Goal: Use online tool/utility: Utilize a website feature to perform a specific function

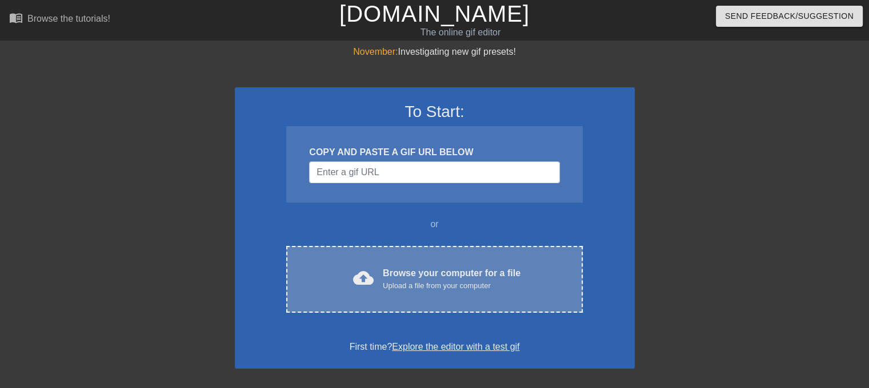
click at [428, 282] on div "Upload a file from your computer" at bounding box center [452, 285] width 138 height 11
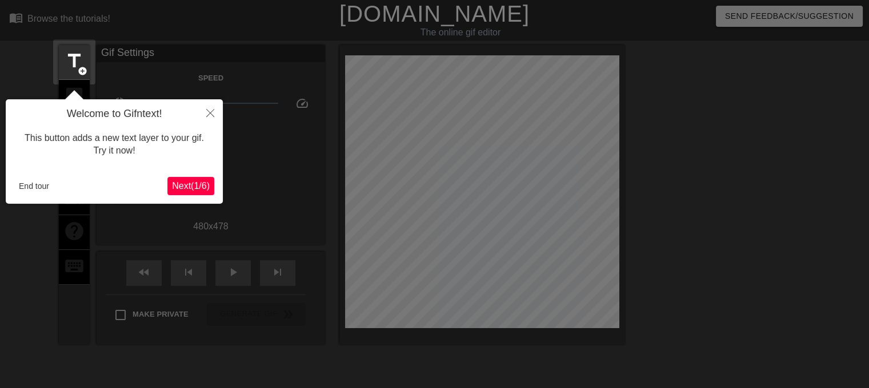
scroll to position [27, 0]
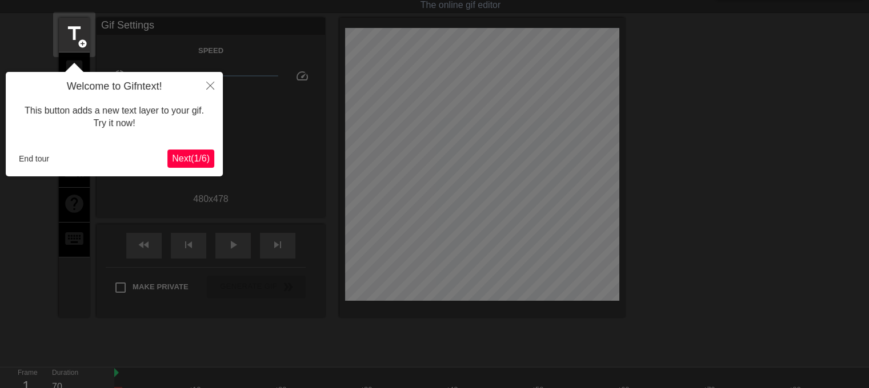
click at [172, 147] on div "Welcome to Gifntext! This button adds a new text layer to your gif. Try it now!…" at bounding box center [114, 124] width 217 height 105
click at [181, 157] on span "Next ( 1 / 6 )" at bounding box center [191, 159] width 38 height 10
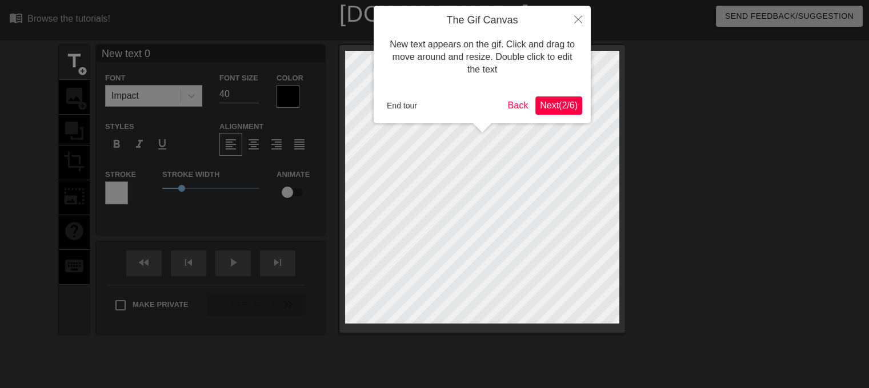
click at [547, 106] on span "Next ( 2 / 6 )" at bounding box center [559, 106] width 38 height 10
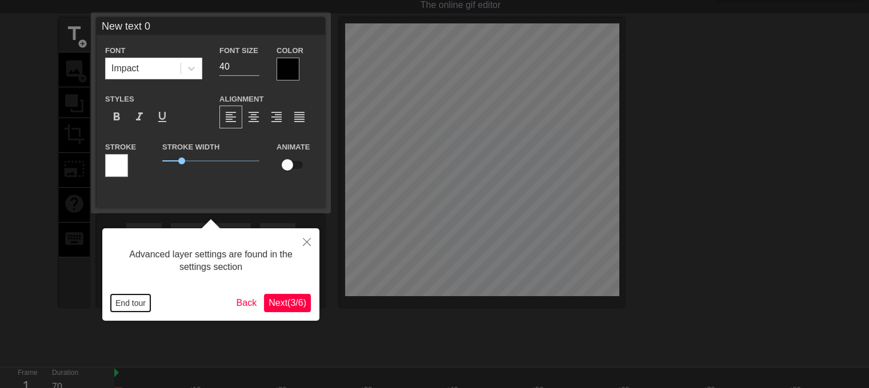
click at [134, 310] on button "End tour" at bounding box center [130, 303] width 39 height 17
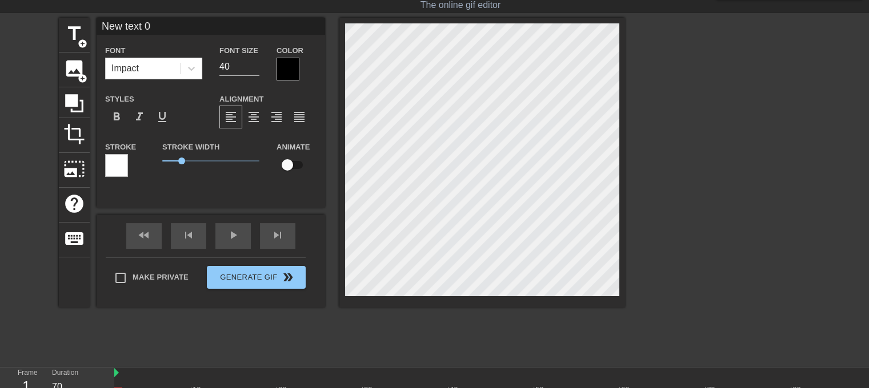
type input "H"
type textarea "H"
type input "HO"
type textarea "HO"
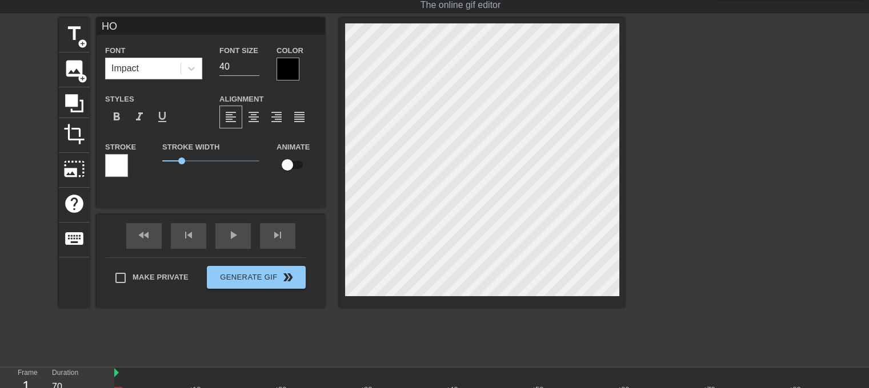
type input "HOw"
type textarea "HOw"
type input "HOw"
type textarea "HOw"
type input "HOw"
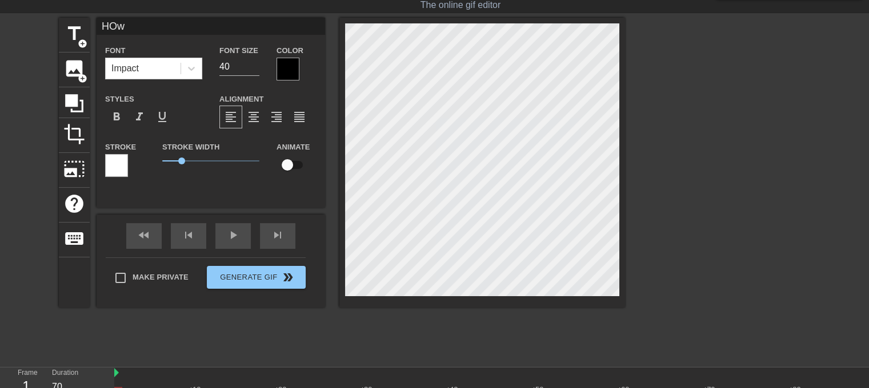
type textarea "HOw"
type input "HO"
type textarea "HO"
type input "H"
type textarea "H"
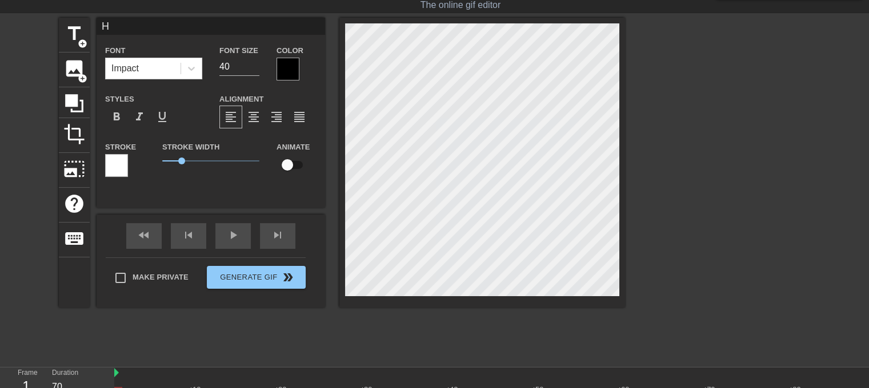
type input "Ho"
type textarea "Ho"
type input "How"
type textarea "How"
type input "How"
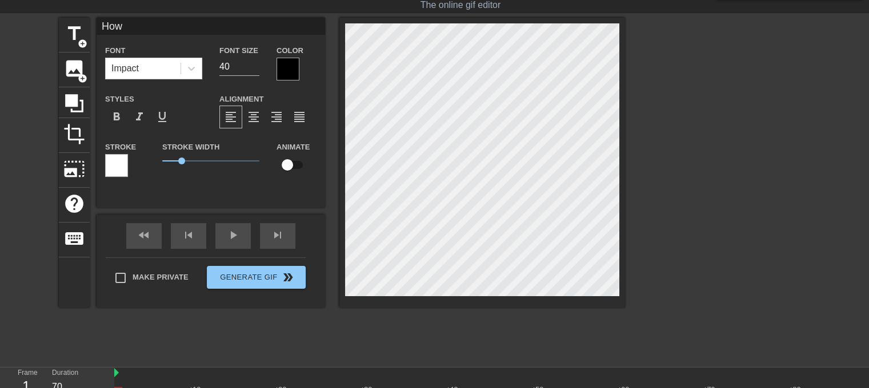
type textarea "How"
type input "How f"
type textarea "How f"
type input "How fa"
type textarea "How fa"
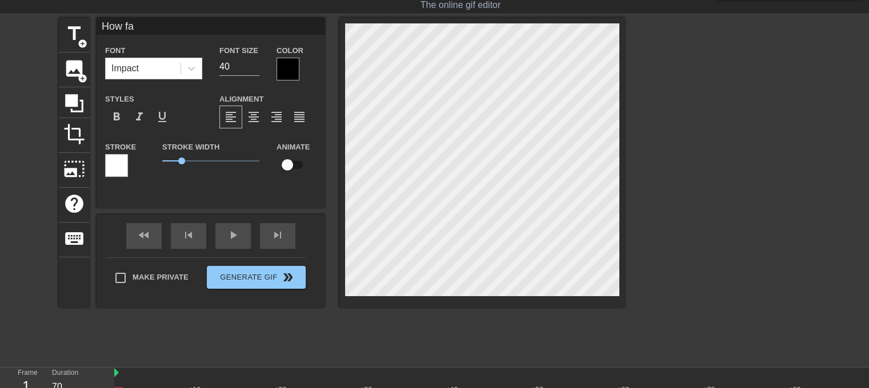
scroll to position [1, 2]
type input "How fas"
type textarea "How fas"
type input "How fast"
type textarea "How fast"
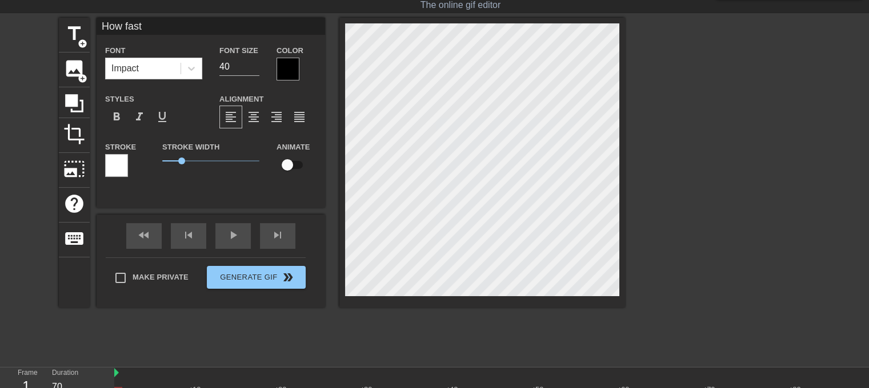
type input "How fastd"
type textarea "How fastd"
type input "How fastdu"
type textarea "How fastdu"
type input "How fastdud"
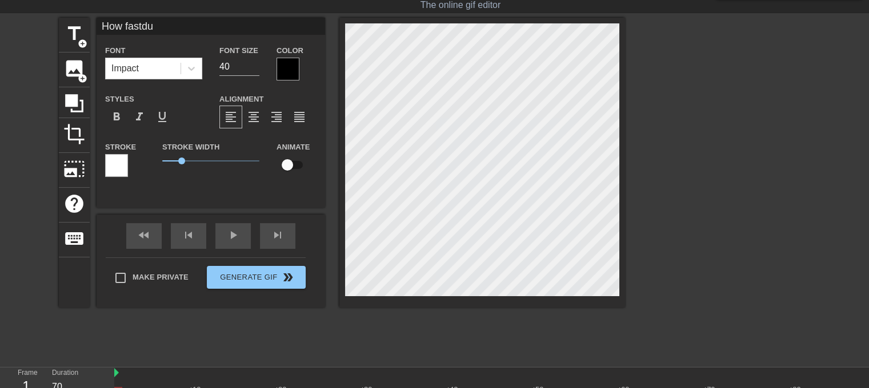
type textarea "How fastdud"
type input "How fastdude"
type textarea "How fastdude"
type input "How fastdude="
type textarea "How fastdude="
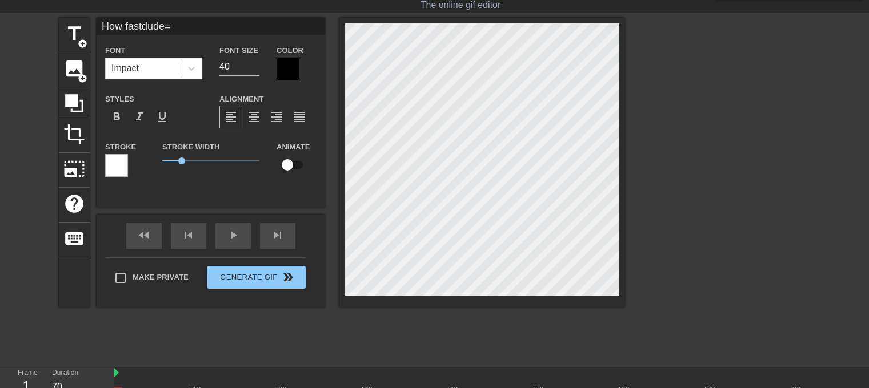
type input "How fastdude"
type textarea "How fastdude"
type input "How fastdud"
type textarea "How fastdud"
type input "How fastdu"
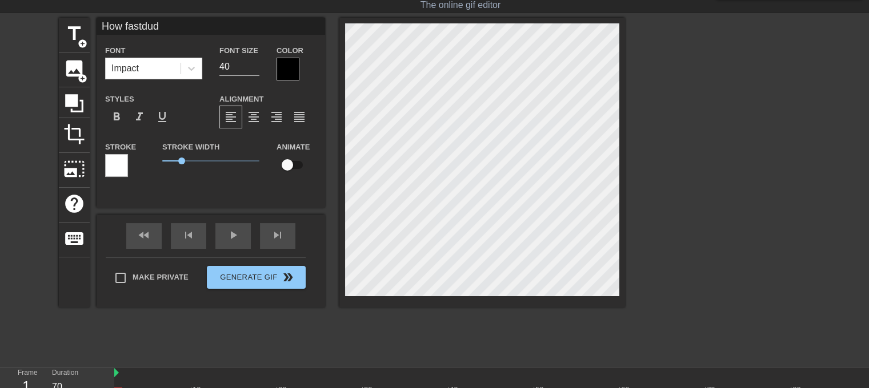
type textarea "How fastdu"
type input "How fastd"
type textarea "How fastd"
type input "How fast"
type textarea "How fast"
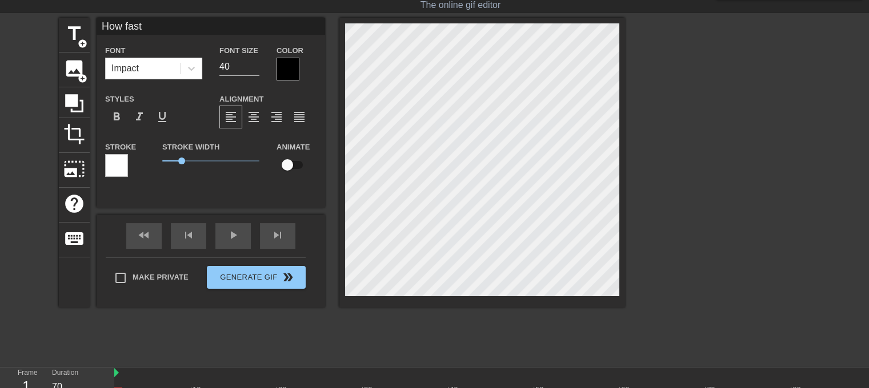
type input "How fast"
type textarea "How fast"
type input "How fast d"
type textarea "How fast d"
type input "How fast du"
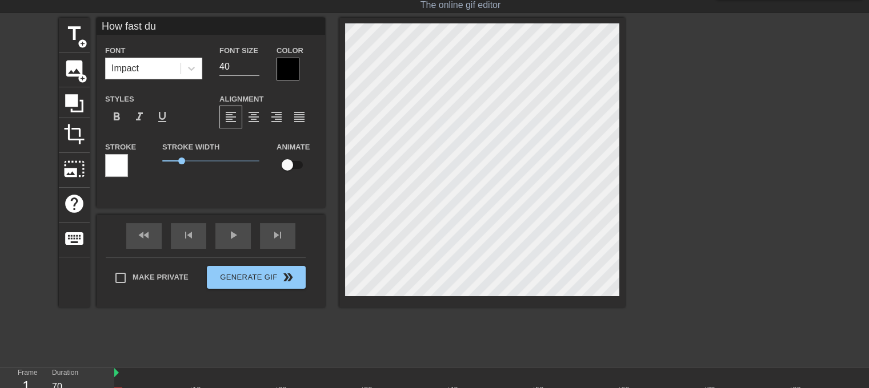
type textarea "How fast du"
type input "How fast dud"
type textarea "How fast dud"
type input "How fast dude"
type textarea "How fast dude"
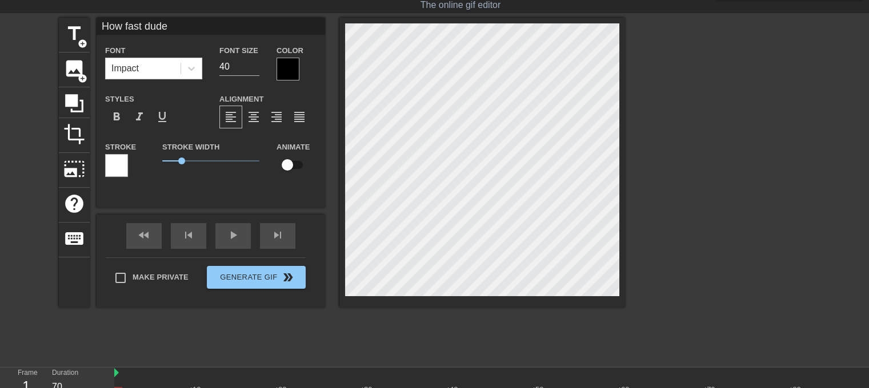
type input "How fast dudes"
type textarea "How fast dudes"
type input "How fast dudes"
type textarea "How fast dudes"
type input "How fast dudes w"
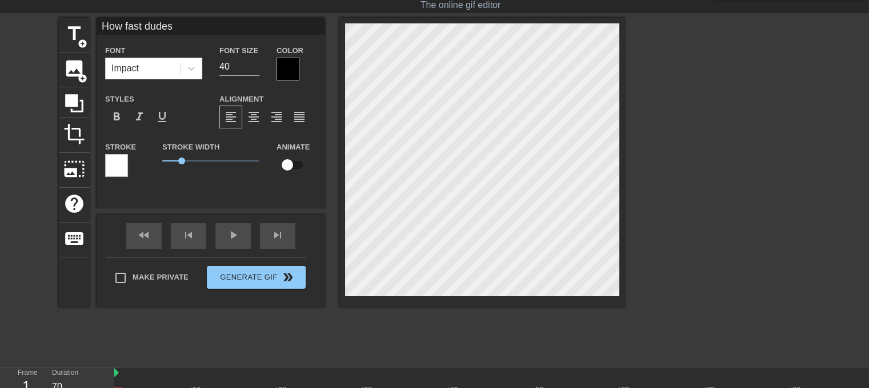
type textarea "How fast dudes w"
type input "How fast dudes wi"
type textarea "How fast dudes wi"
type input "How fast dudes w"
type textarea "How fast dudes w"
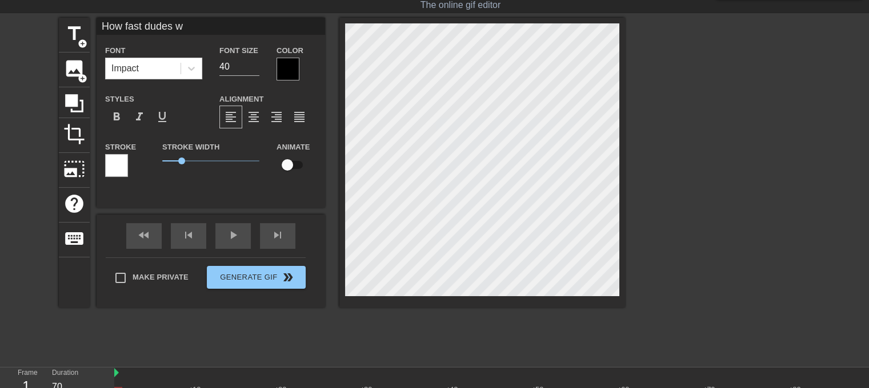
type input "How fast dudes"
type textarea "How fast dudes"
type input "How fast dudes s"
type textarea "How fast dudes s"
type input "How fast dudes sw"
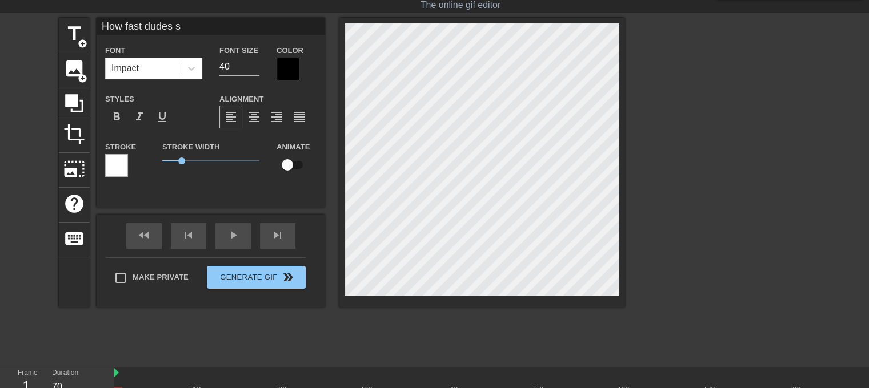
type textarea "How fast dudes sw"
type input "How fast dudes swi"
type textarea "How fast dudes swi"
type input "How fast dudes swit"
type textarea "How fast dudes swit"
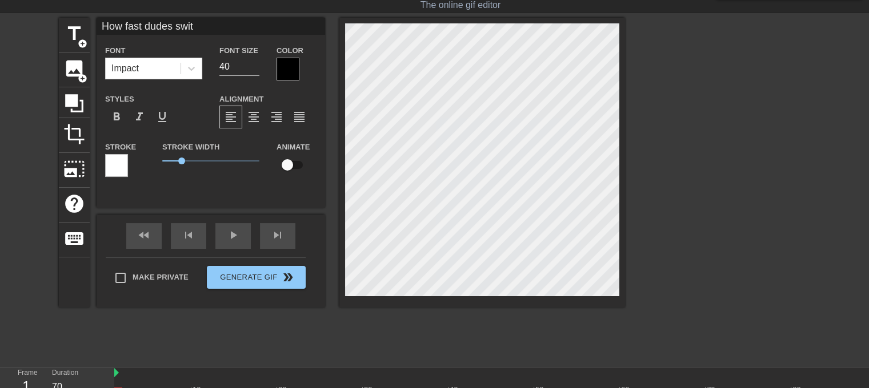
type input "How fast dudes switc"
type textarea "How fast dudes switc"
type input "How fast dudes switch"
type textarea "How fast dudes switch"
type input "How fast dudes switch"
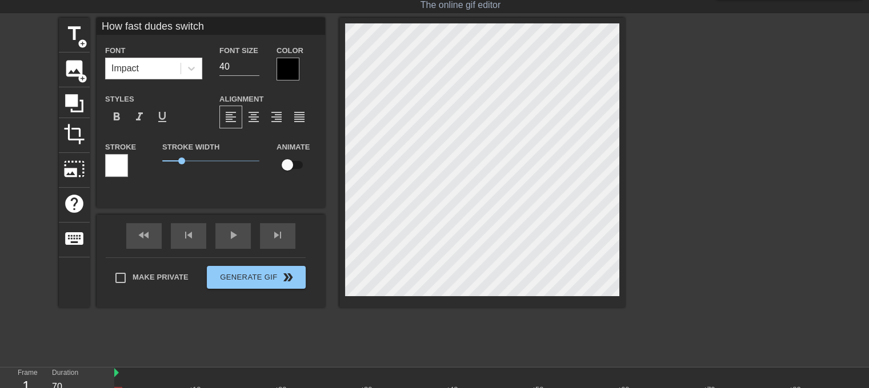
type textarea "How fast dudes switch"
type input "How fast dudes switch u"
type textarea "How fast dudes switch u"
type input "How fast dudes switch up"
type textarea "How fast dudes switch up"
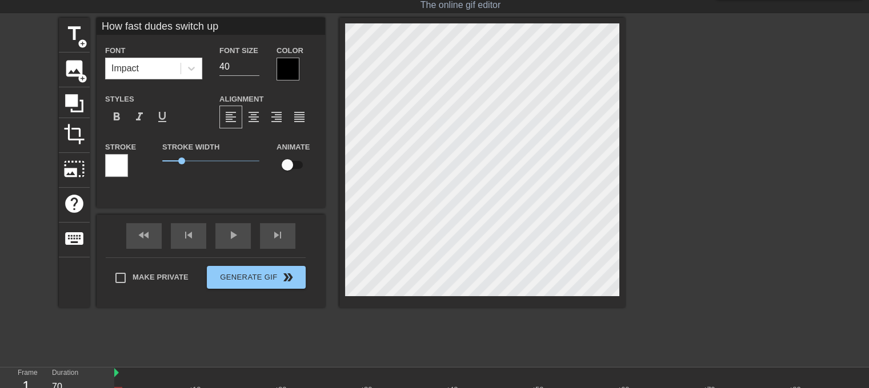
type input "How fast dudes switch up"
type textarea "How fast dudes switch up"
type input "How fast dudes switch up w"
type textarea "How fast dudes switch up w"
type input "How fast dudes switch up wh"
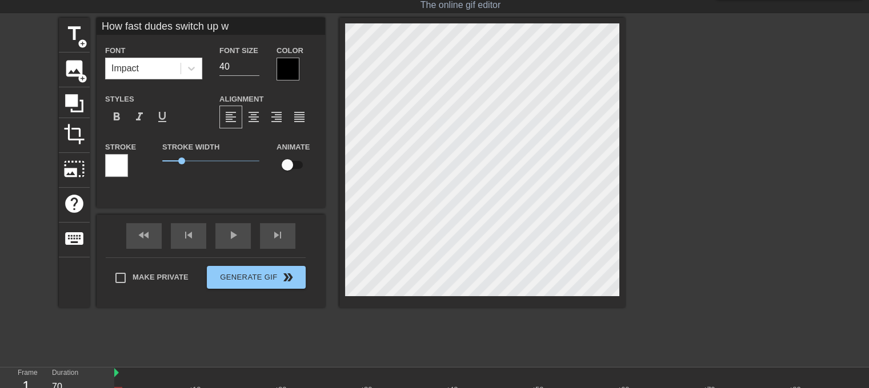
type textarea "How fast dudes switch up wh"
type input "How fast dudes switch up whe"
type textarea "How fast dudes switch up whe"
type input "How fast dudes switch up wheb"
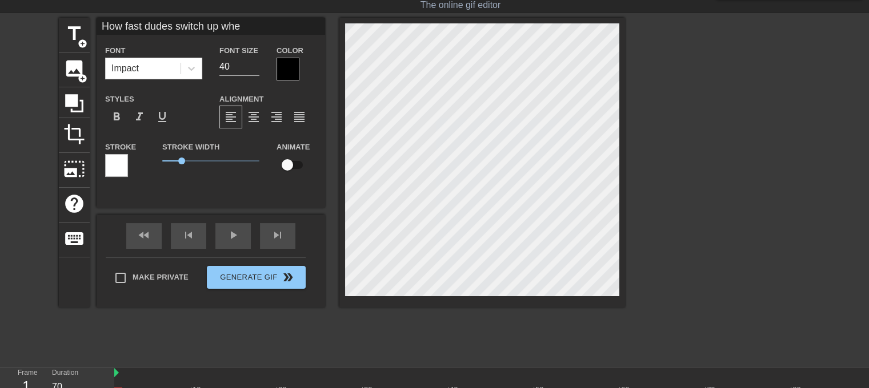
type textarea "How fast dudes switch up wheb"
type input "How fast dudes switch up whe"
type textarea "How fast dudes switch up whe"
type input "How fast dudes switch up when"
type textarea "How fast dudes switch up when"
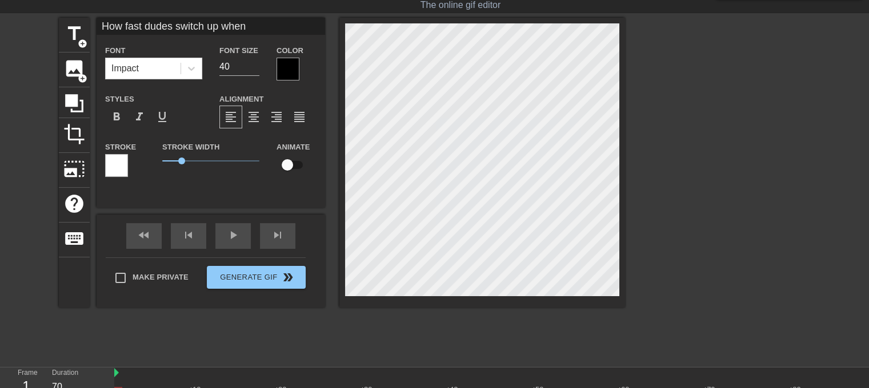
type input "How fast dudes switch up when"
type textarea "How fast dudes switch up when"
type input "How fast dudes switch up when t"
type textarea "How fast dudes switch up when t"
type input "How fast dudes switch up when th"
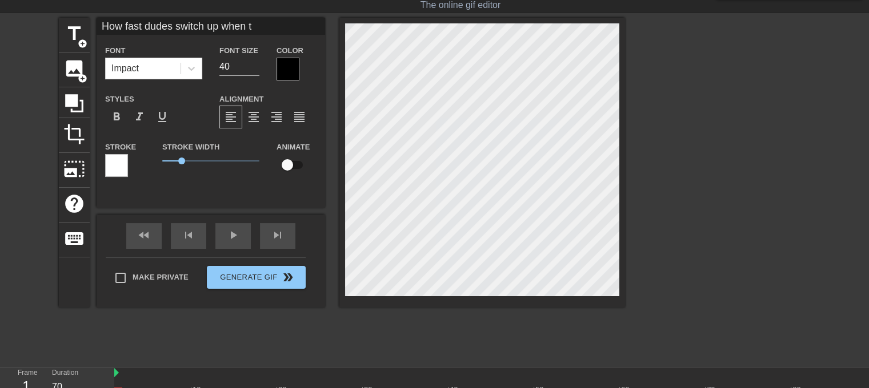
type textarea "How fast dudes switch up when th"
type input "How fast dudes switch up when the"
type textarea "How fast dudes switch up when the"
type input "How fast dudes switch up when the"
type textarea "How fast dudes switch up when the"
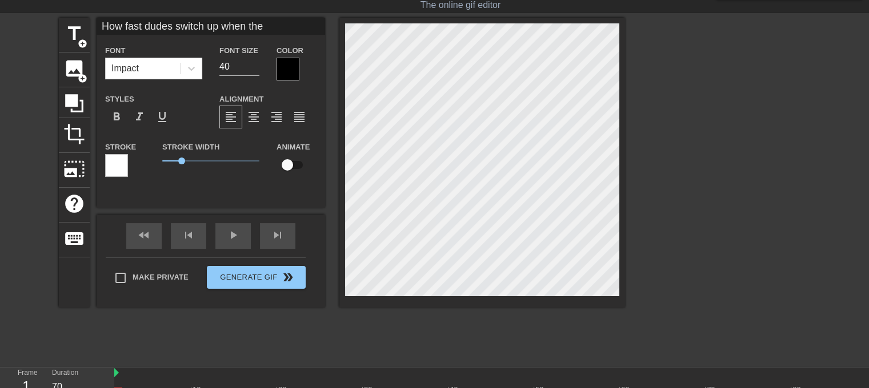
type input "How fast dudes switch up when the g"
type textarea "How fast dudes switch up when the g"
type input "How fast dudes switch up when the ge"
type textarea "How fast dudes switch up when the ge"
type input "How fast dudes switch up when the get"
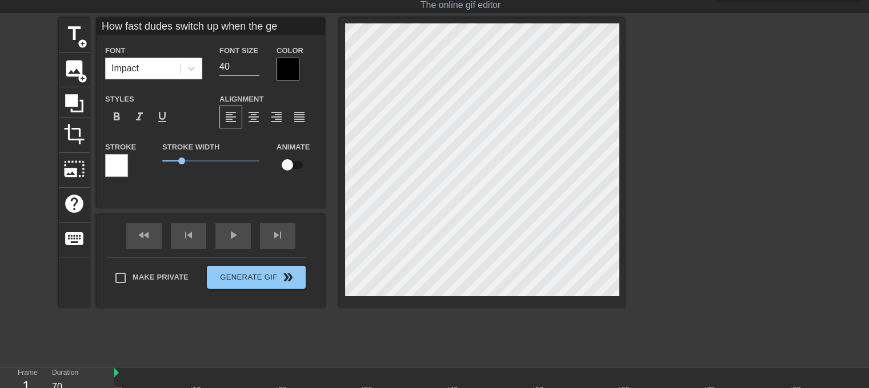
type textarea "How fast dudes switch up when the get"
type input "How fast dudes switch up when the get"
type textarea "How fast dudes switch up when the get"
type input "How fast dudes switch up when the get w"
type textarea "How fast dudes switch up when the get w"
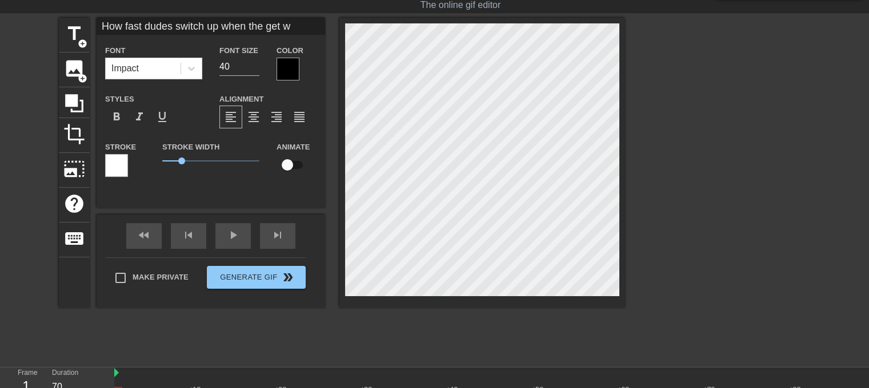
type input "How fast dudes switch up when the get wa"
type textarea "How fast dudes switch up when the get wa"
type input "How fast dudes switch up when the get wav"
type textarea "How fast dudes switch up when the get wav"
type input "How fast dudes switch up when the get wave"
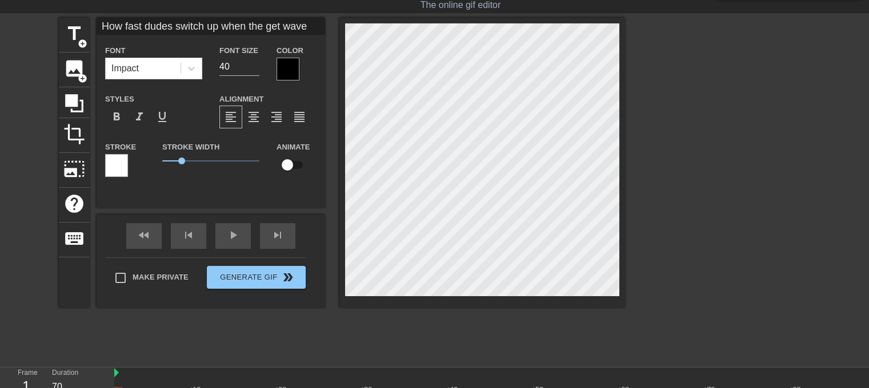
scroll to position [1, 11]
type textarea "How fast dudes switch up when the get wave"
click at [227, 63] on input "40" at bounding box center [239, 67] width 40 height 18
type input "4"
type input "3"
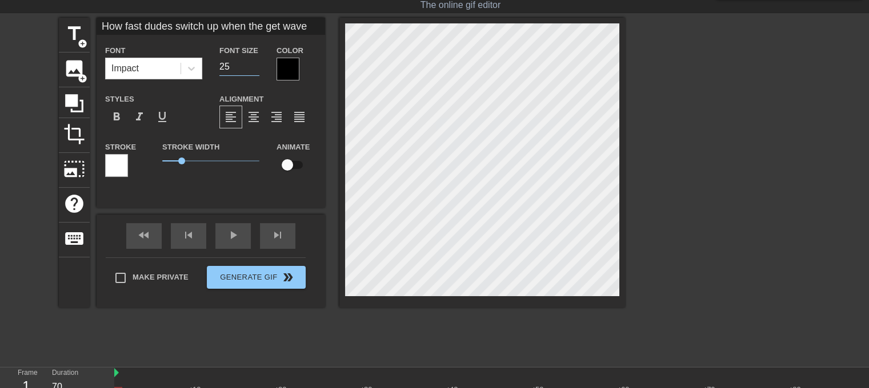
type input "25"
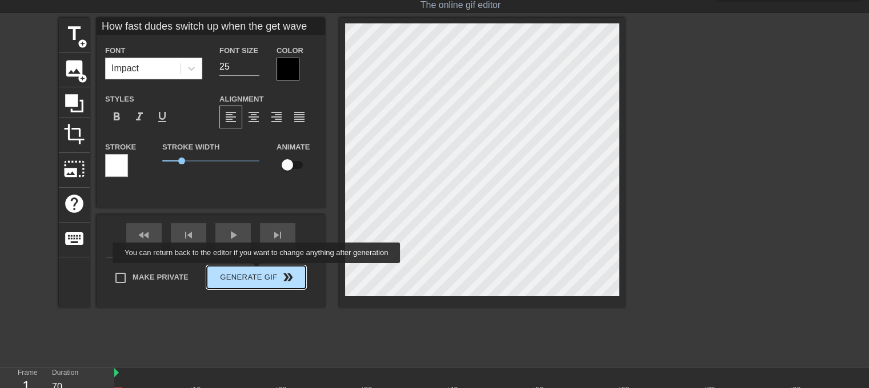
click at [258, 274] on button "Generate Gif double_arrow" at bounding box center [256, 277] width 99 height 23
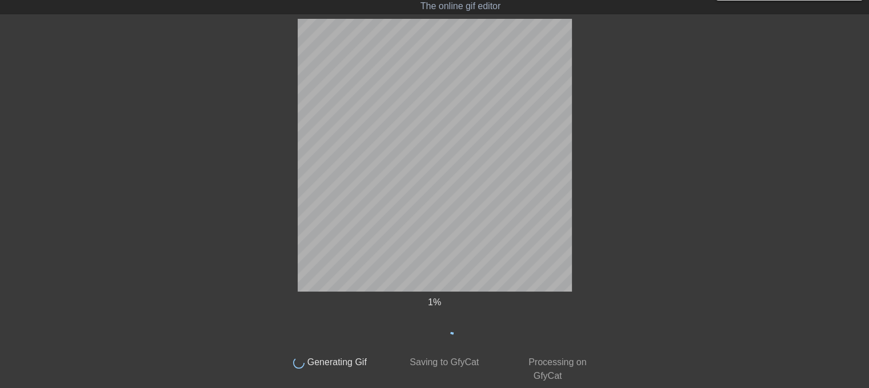
scroll to position [5, 0]
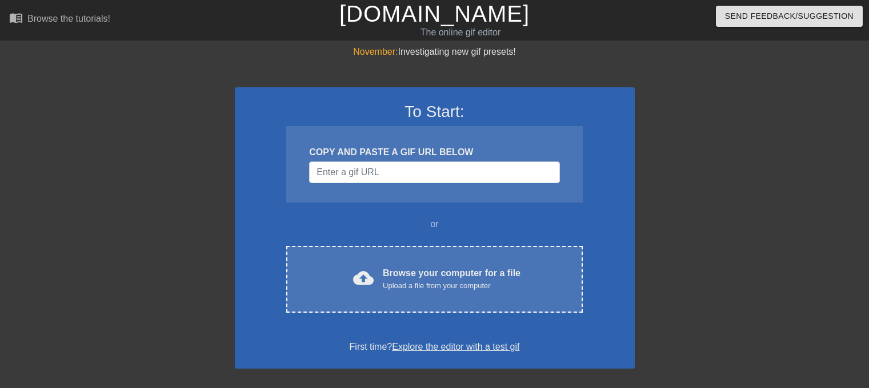
scroll to position [5, 0]
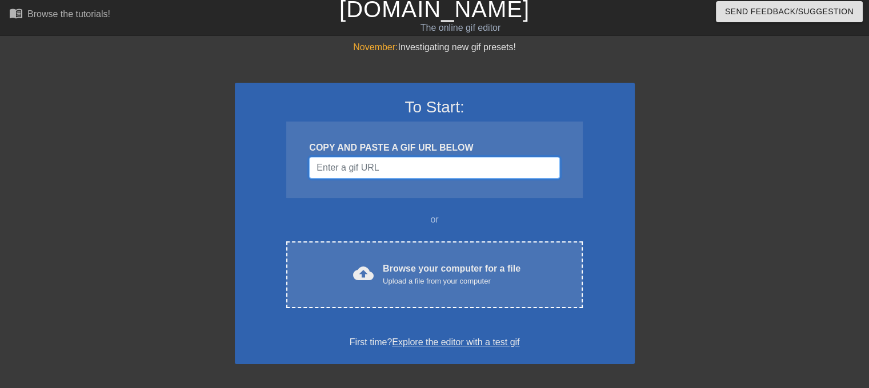
click at [465, 163] on input "Username" at bounding box center [434, 168] width 250 height 22
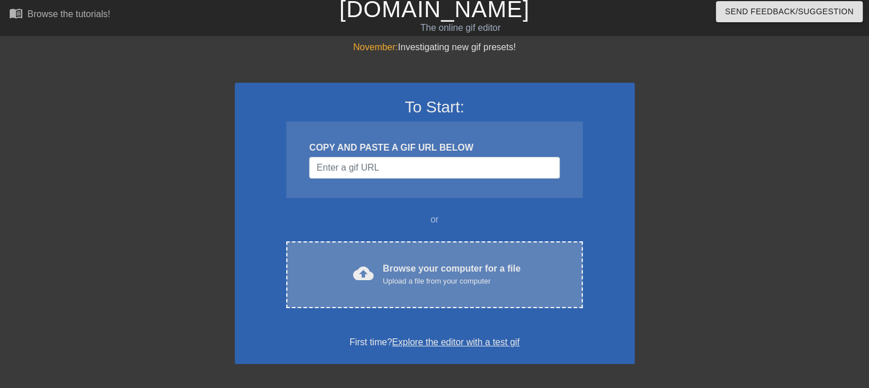
click at [463, 251] on div "cloud_upload Browse your computer for a file Upload a file from your computer C…" at bounding box center [434, 275] width 296 height 67
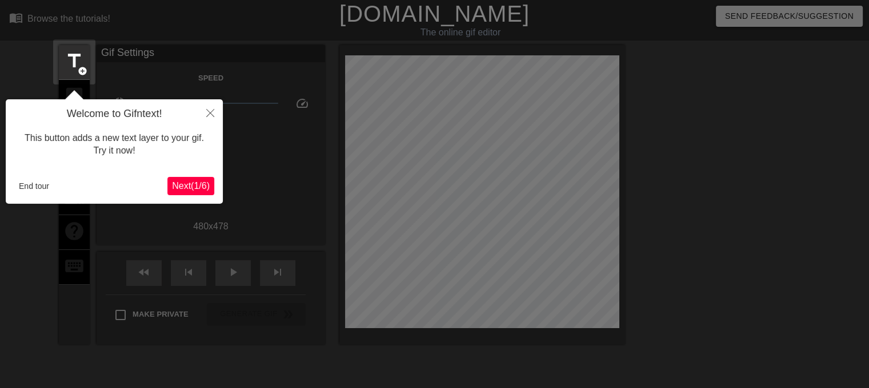
scroll to position [27, 0]
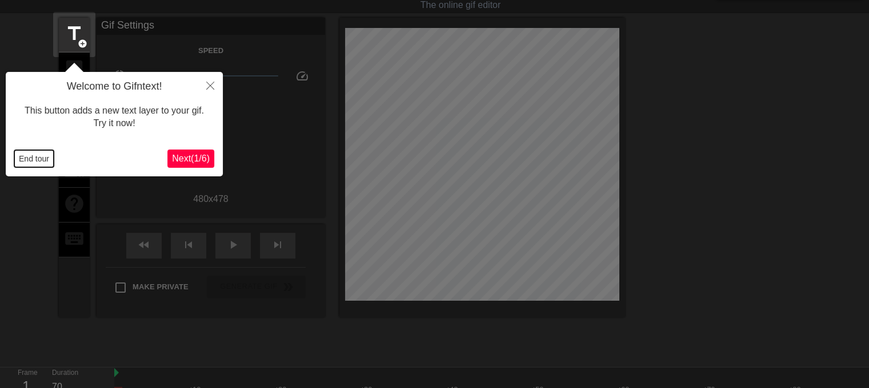
click at [41, 152] on button "End tour" at bounding box center [33, 158] width 39 height 17
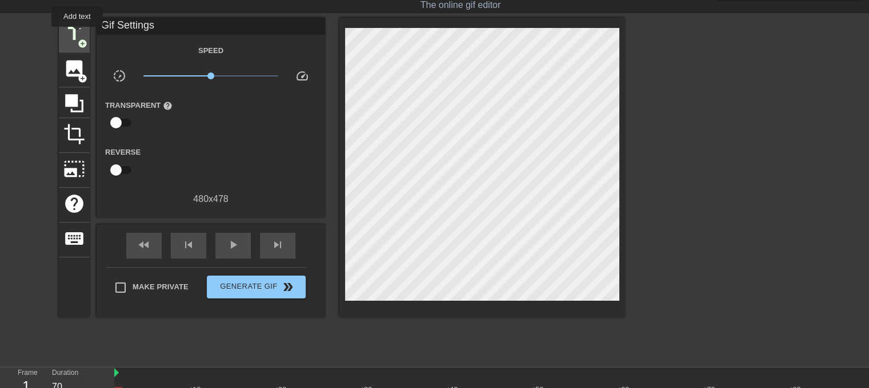
click at [77, 35] on span "title" at bounding box center [74, 34] width 22 height 22
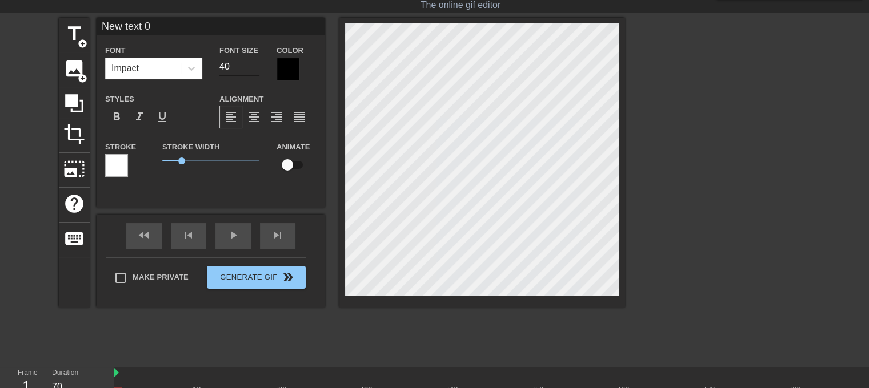
click at [244, 63] on input "40" at bounding box center [239, 67] width 40 height 18
type input "4"
type input "25"
type input "P"
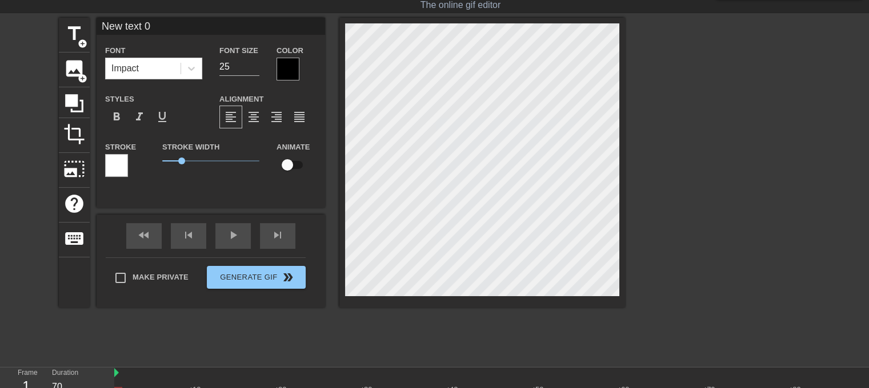
type textarea "P"
type input "Po"
type textarea "Po"
type input "Pov"
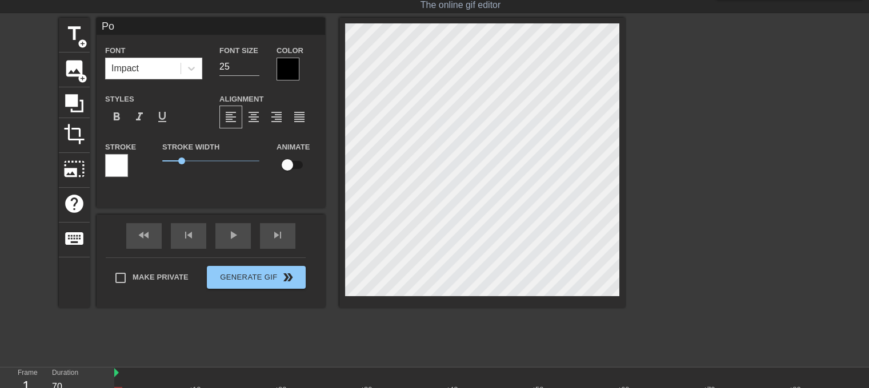
type textarea "Pov"
type input "Pov:"
type textarea "Pov:"
type input "Pov:"
type textarea "Pov:"
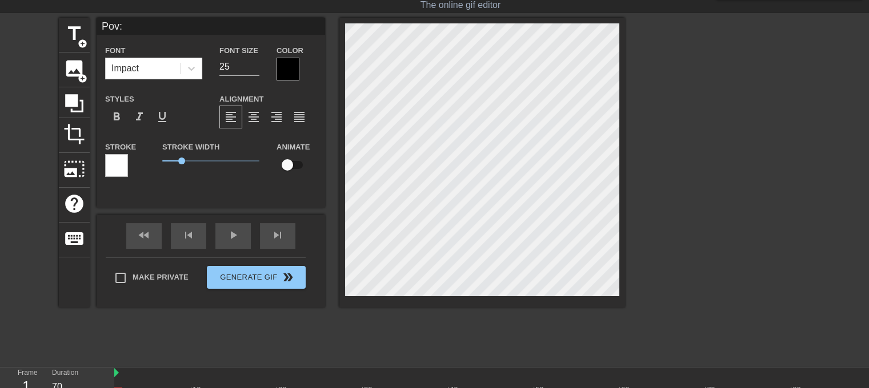
type input "Pov: h"
type textarea "Pov: h"
type input "Pov: ho"
type textarea "Pov: ho"
type input "Pov: how"
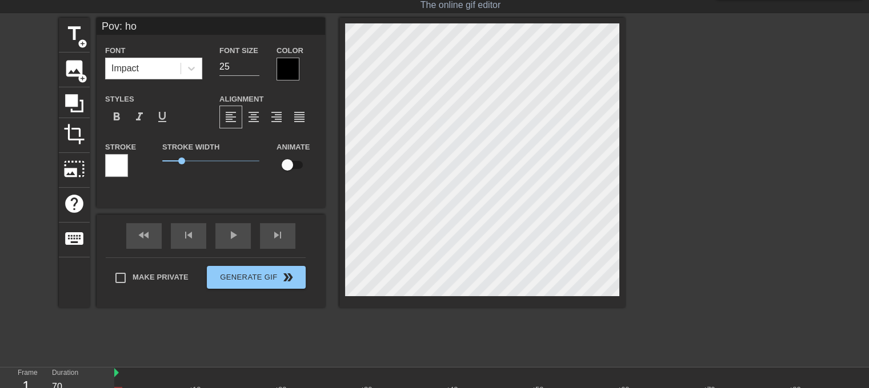
type textarea "Pov: how"
type input "Pov: how"
type textarea "Pov: how"
type input "Pov: how f"
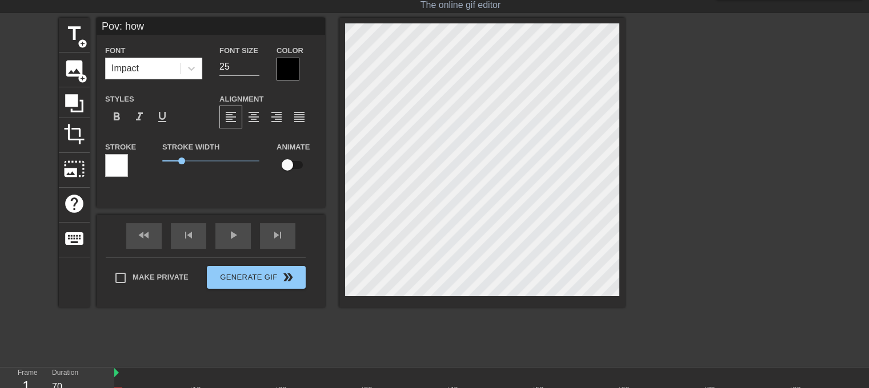
type textarea "Pov: how f"
type input "Pov: how fa"
type textarea "Pov: how fa"
type input "Pov: how fas"
type textarea "Pov: how fas"
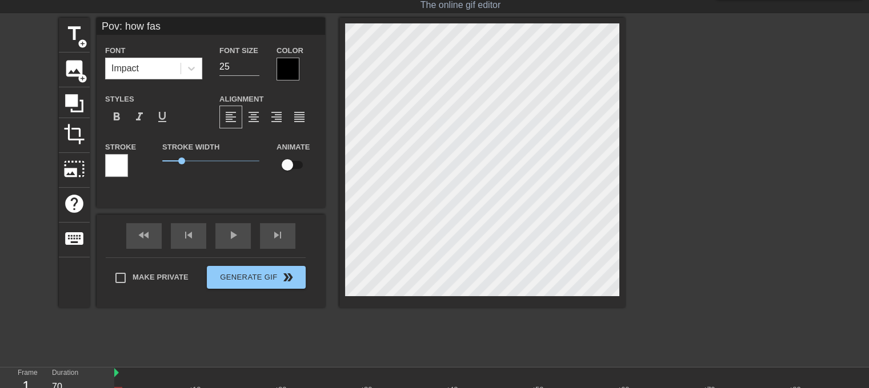
type input "Pov: how fast"
type textarea "Pov: how fast"
type input "Pov: how fast"
type textarea "Pov: how fast"
type input "Pov: how fast d"
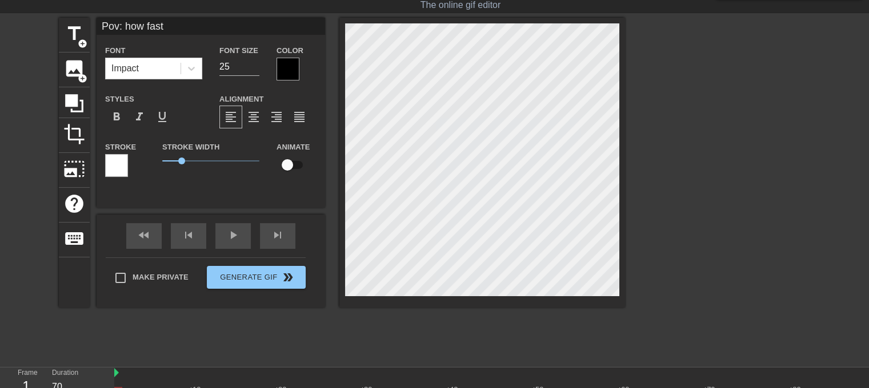
type textarea "Pov: how fast d"
type input "Pov: how fast du"
type textarea "Pov: how fast du"
type input "Pov: how fast dud"
type textarea "Pov: how fast dud"
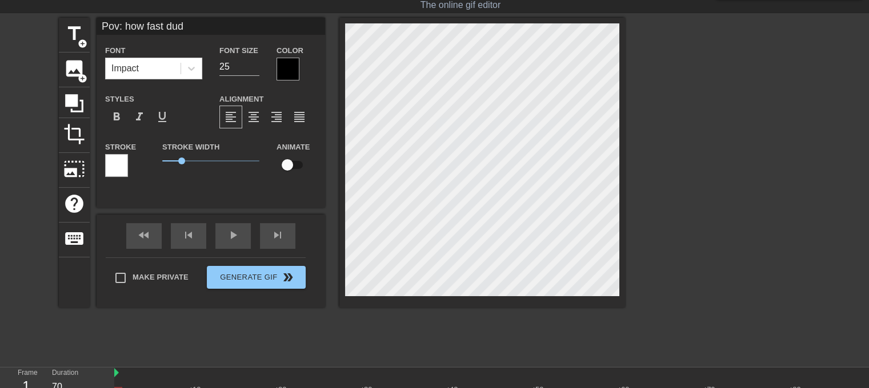
type input "Pov: how fast dude"
type textarea "Pov: how fast dude"
type input "Pov: how fast dudes"
type textarea "Pov: how fast dudes"
type input "Pov: how fast dudes"
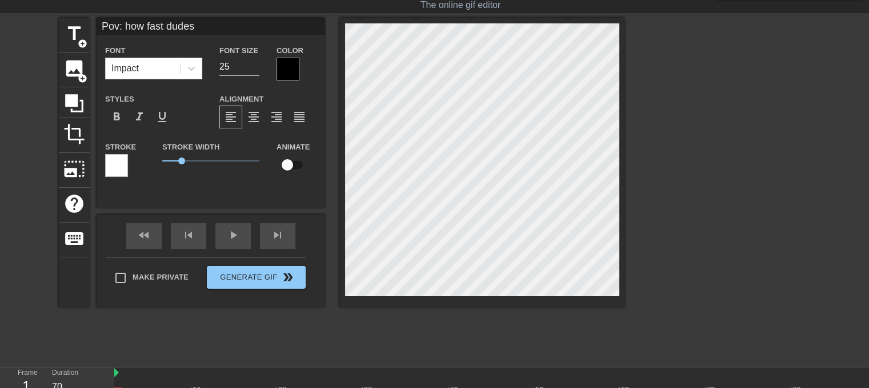
type textarea "Pov: how fast dudes"
type input "Pov: how fast dudes s"
type textarea "Pov: how fast dudes s"
type input "Pov: how fast dudes sw"
type textarea "Pov: how fast dudes sw"
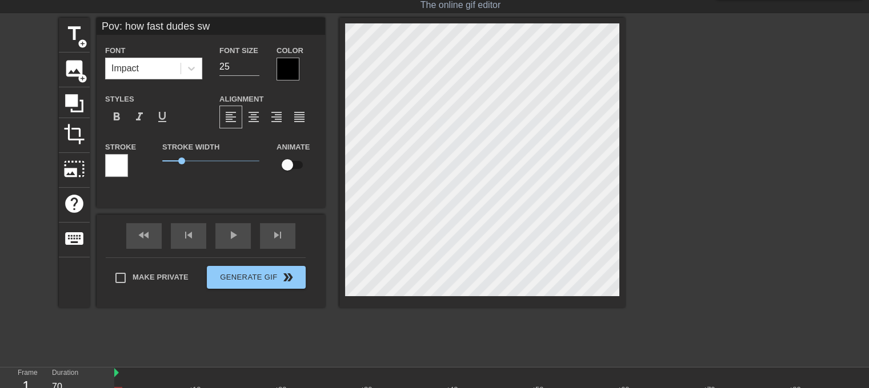
type input "Pov: how fast dudes swi"
type textarea "Pov: how fast dudes swi"
type input "Pov: how fast dudes swit"
type textarea "Pov: how fast dudes swit"
type input "Pov: how fast dudes switc"
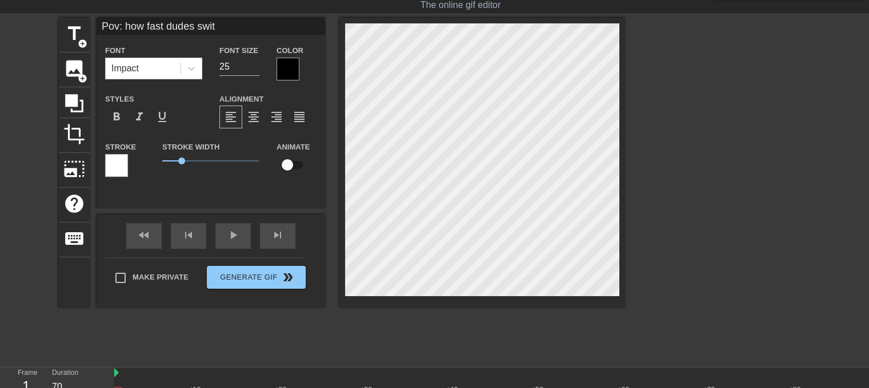
type textarea "Pov: how fast dudes switc"
type input "Pov: how fast dudes switch"
type textarea "Pov: how fast dudes switch"
type input "Pov: how fast dudes switch"
type textarea "Pov: how fast dudes switch"
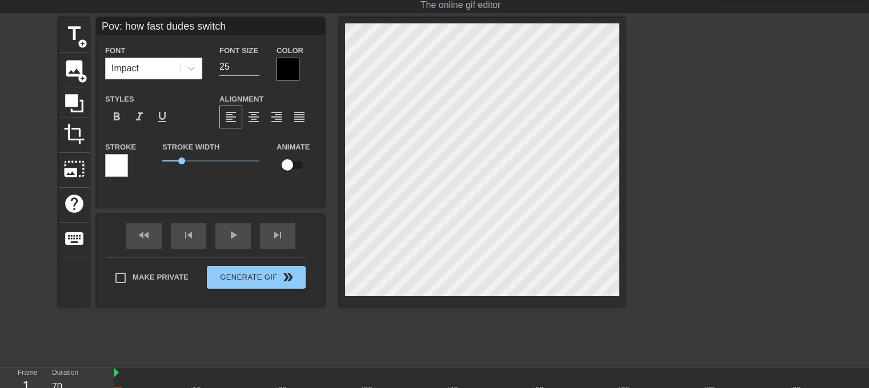
type input "Pov: how fast dudes switch u"
type textarea "Pov: how fast dudes switch u"
type input "Pov: how fast dudes switch up"
type textarea "Pov: how fast dudes switch up"
type input "Pov: how fast dudes switch up"
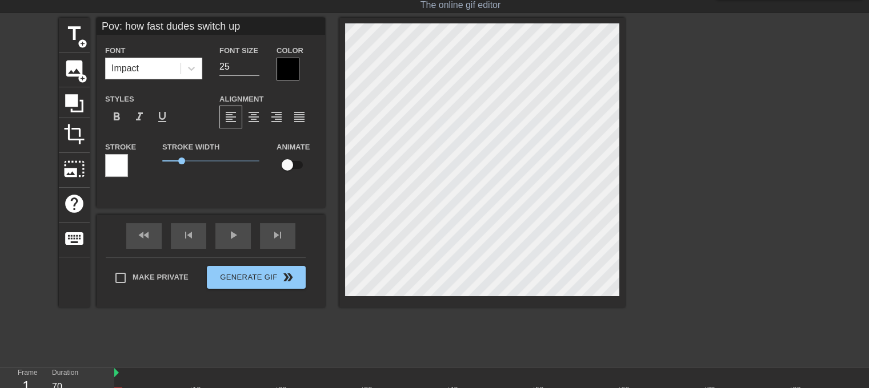
type textarea "Pov: how fast dudes switch up"
type input "Pov: how fast dudes switch up w"
type textarea "Pov: how fast dudes switch up w"
type input "Pov: how fast dudes switch up wh"
type textarea "Pov: how fast dudes switch up wh"
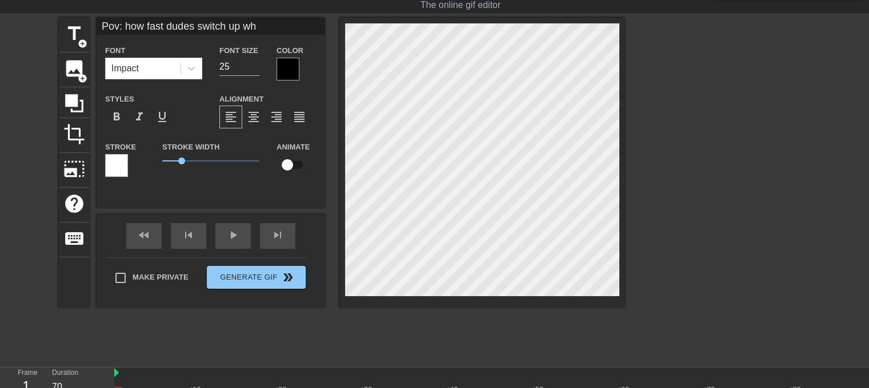
type input "Pov: how fast dudes switch up whe"
type textarea "Pov: how fast dudes switch up whe"
type input "Pov: how fast dudes switch up when"
type textarea "Pov: how fast dudes switch up when"
type input "Pov: how fast dudes switch up when"
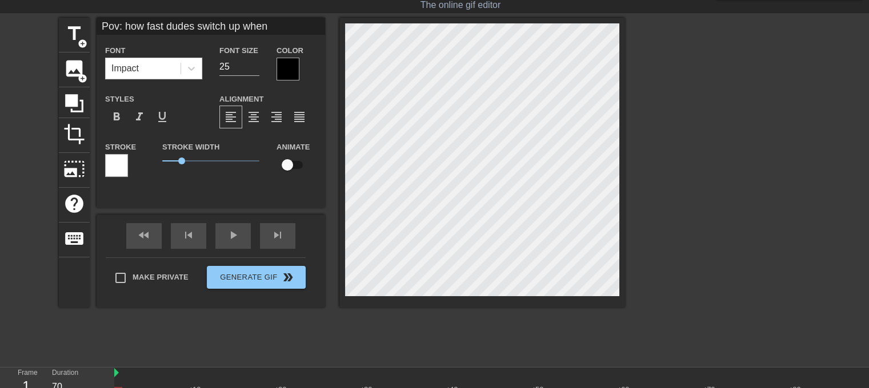
type textarea "Pov: how fast dudes switch up when"
type input "Pov: how fast dudes switch up when t"
type textarea "Pov: how fast dudes switch up when t"
type input "Pov: how fast dudes switch up when th"
type textarea "Pov: how fast dudes switch up when th"
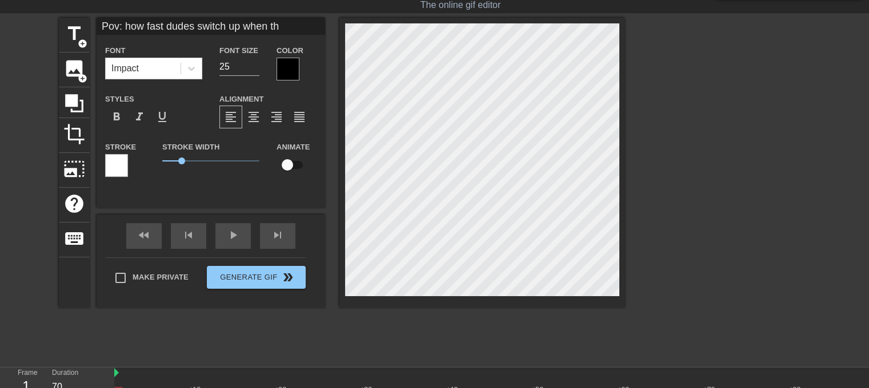
type input "Pov: how fast dudes switch up when the"
type textarea "Pov: how fast dudes switch up when the"
type input "Pov: how fast dudes switch up when they"
type textarea "Pov: how fast dudes switch up when they"
type input "Pov: how fast dudes switch up when they"
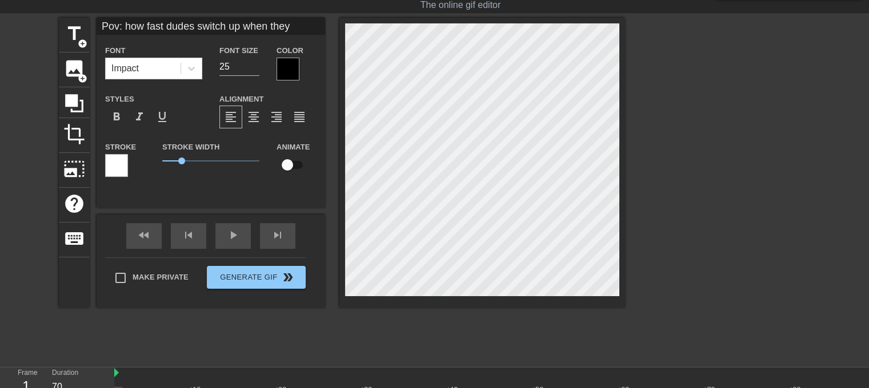
type textarea "Pov: how fast dudes switch up when they"
type input "Pov: how fast dudes switch up when they g"
type textarea "Pov: how fast dudes switch up when they g"
type input "Pov: how fast dudes switch up when they ge"
type textarea "Pov: how fast dudes switch up when they ge"
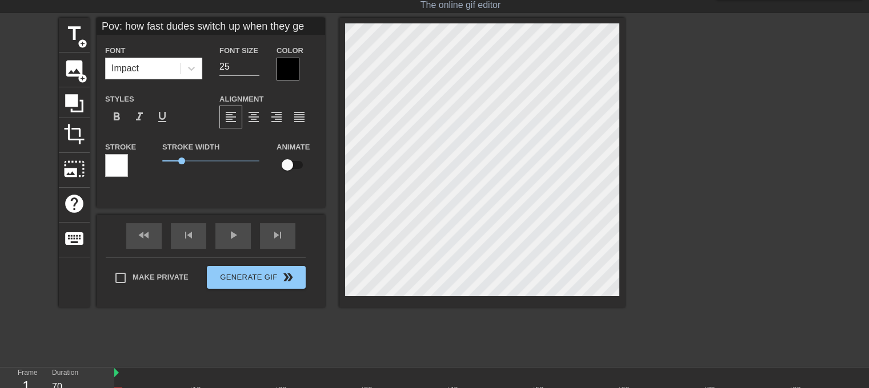
type input "Pov: how fast dudes switch up when they get"
type textarea "Pov: how fast dudes switch up when they get"
type input "Pov: how fast dudes switch up when they get"
type textarea "Pov: how fast dudes switch up when they get"
type input "Pov: how fast dudes switch up when they get w"
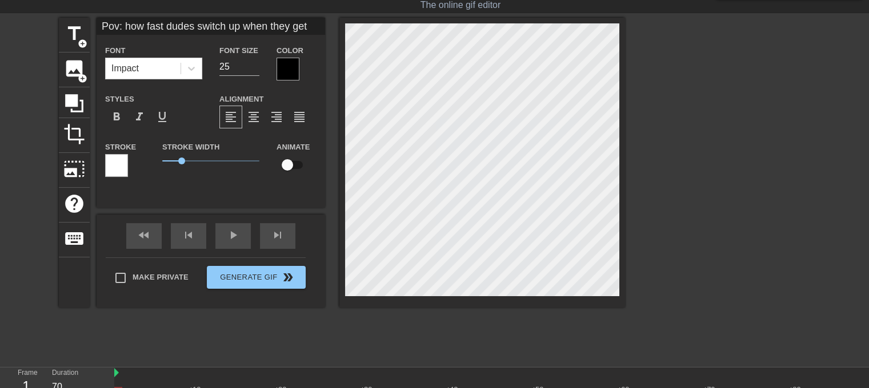
type textarea "Pov: how fast dudes switch up when they get w"
type input "Pov: how fast dudes switch up when they get wa"
type textarea "Pov: how fast dudes switch up when they get wa"
type input "Pov: how fast dudes switch up when they get wav"
type textarea "Pov: how fast dudes switch up when they get wav"
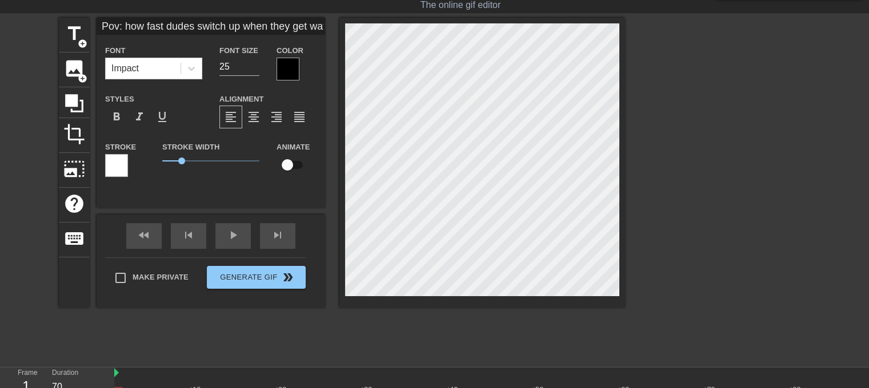
type input "Pov: how fast dudes switch up when they get wave"
type textarea "Pov: how fast dudes switch up when they get wave"
type input "Pov: how fast dudes switch up when they get waved"
type textarea "Pov: how fast dudes switch up when they get waved"
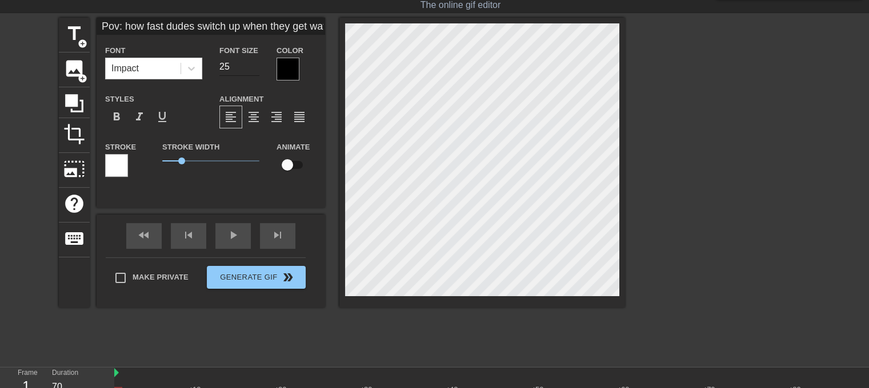
click at [231, 65] on input "25" at bounding box center [239, 67] width 40 height 18
type input "22"
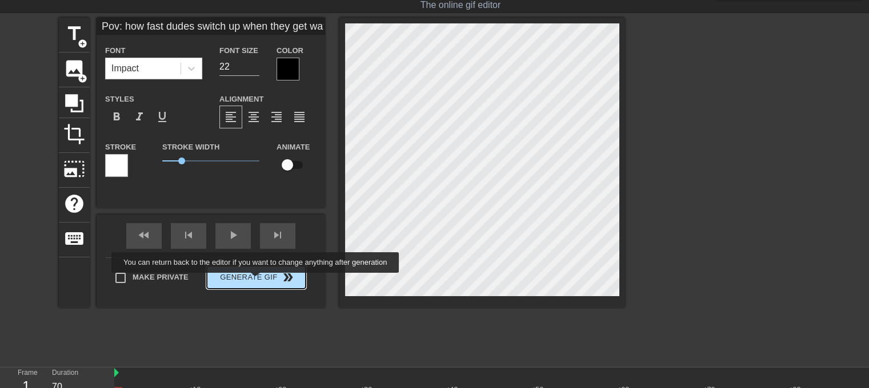
click at [256, 279] on span "Generate Gif double_arrow" at bounding box center [256, 278] width 90 height 14
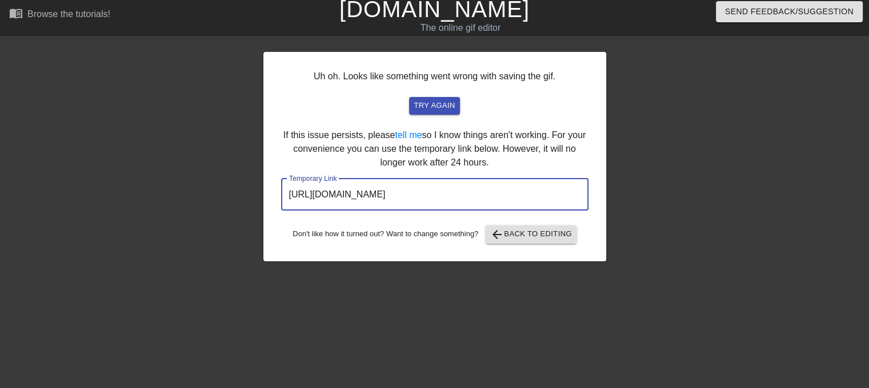
click at [467, 205] on input "https://www.gifntext.com/temp_generations/VTGbQ1PZ.gif" at bounding box center [434, 195] width 307 height 32
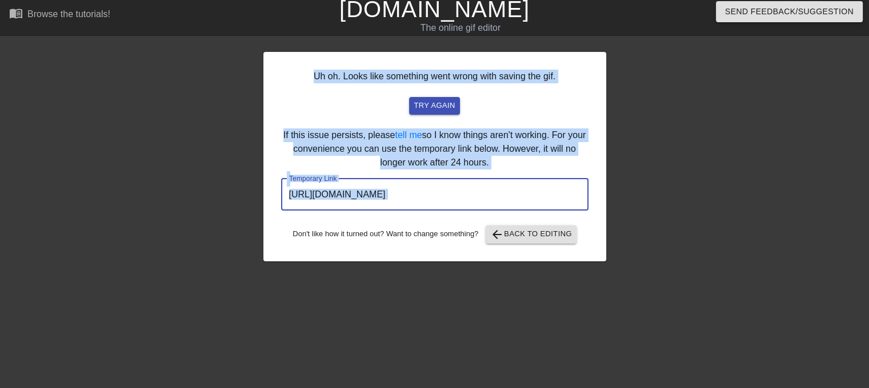
drag, startPoint x: 256, startPoint y: 252, endPoint x: 283, endPoint y: 253, distance: 26.9
click at [274, 253] on div "Uh oh. Looks like something went wrong with saving the gif. try again If this i…" at bounding box center [434, 212] width 869 height 343
drag, startPoint x: 283, startPoint y: 253, endPoint x: 331, endPoint y: 188, distance: 80.8
click at [331, 188] on input "https://www.gifntext.com/temp_generations/VTGbQ1PZ.gif" at bounding box center [434, 195] width 307 height 32
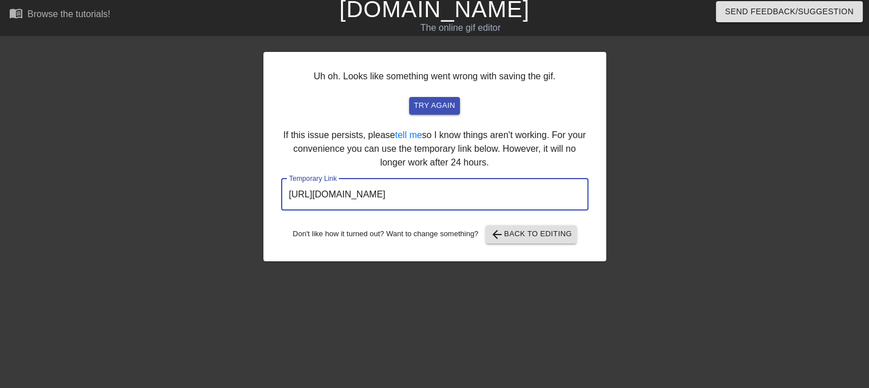
click at [331, 188] on input "https://www.gifntext.com/temp_generations/VTGbQ1PZ.gif" at bounding box center [434, 195] width 307 height 32
